Goal: Task Accomplishment & Management: Manage account settings

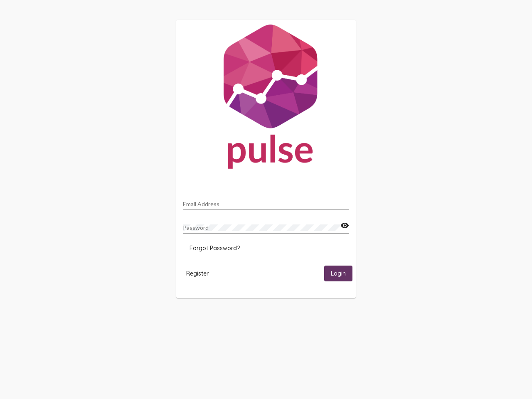
click at [266, 201] on input "Email Address" at bounding box center [266, 204] width 166 height 7
click at [344, 226] on mat-icon "visibility" at bounding box center [344, 226] width 9 height 10
click at [214, 248] on span "Forgot Password?" at bounding box center [214, 247] width 50 height 7
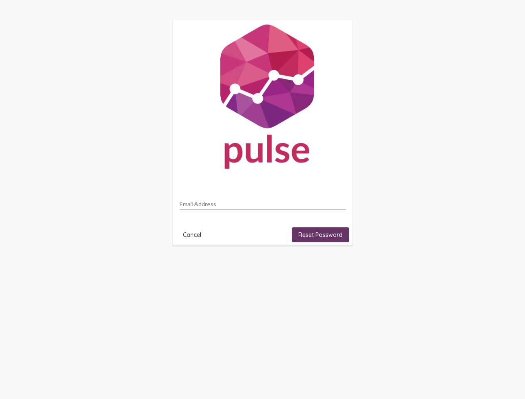
click at [197, 265] on html "Email Address Cancel Reset Password" at bounding box center [262, 132] width 525 height 265
click at [338, 265] on html "Email Address Cancel Reset Password" at bounding box center [262, 132] width 525 height 265
